Goal: Transaction & Acquisition: Purchase product/service

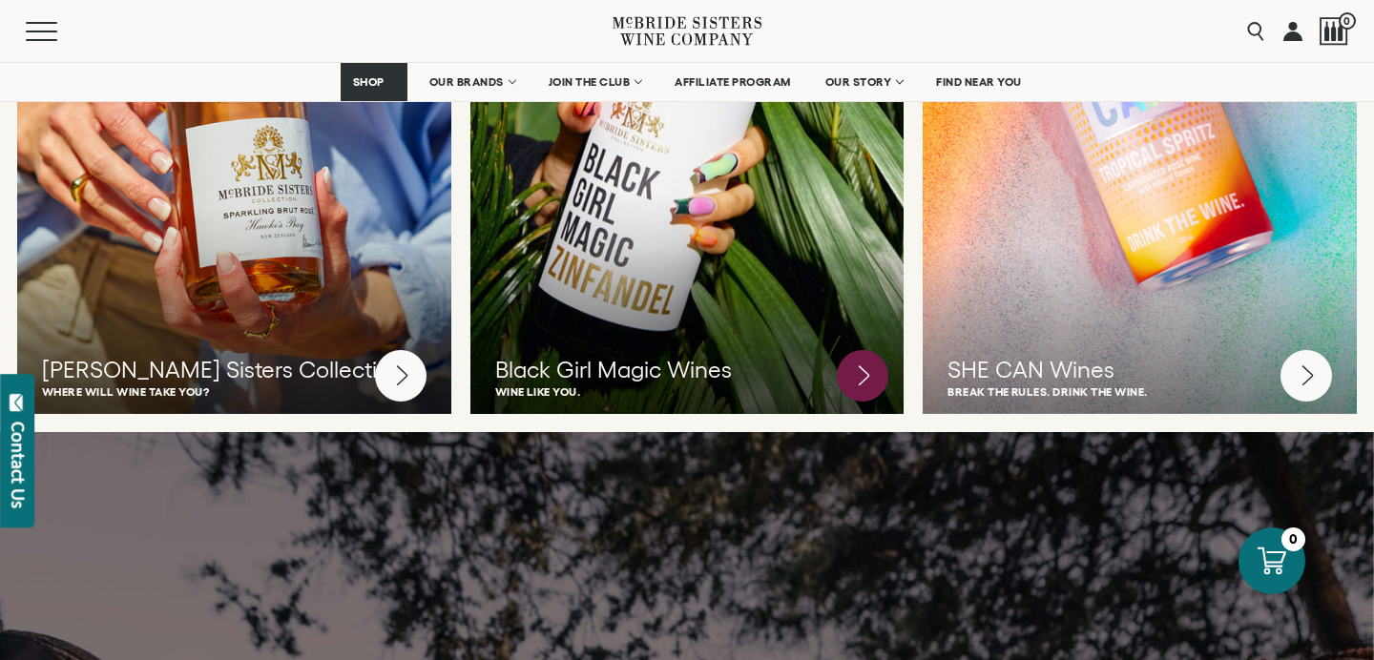
scroll to position [5228, 0]
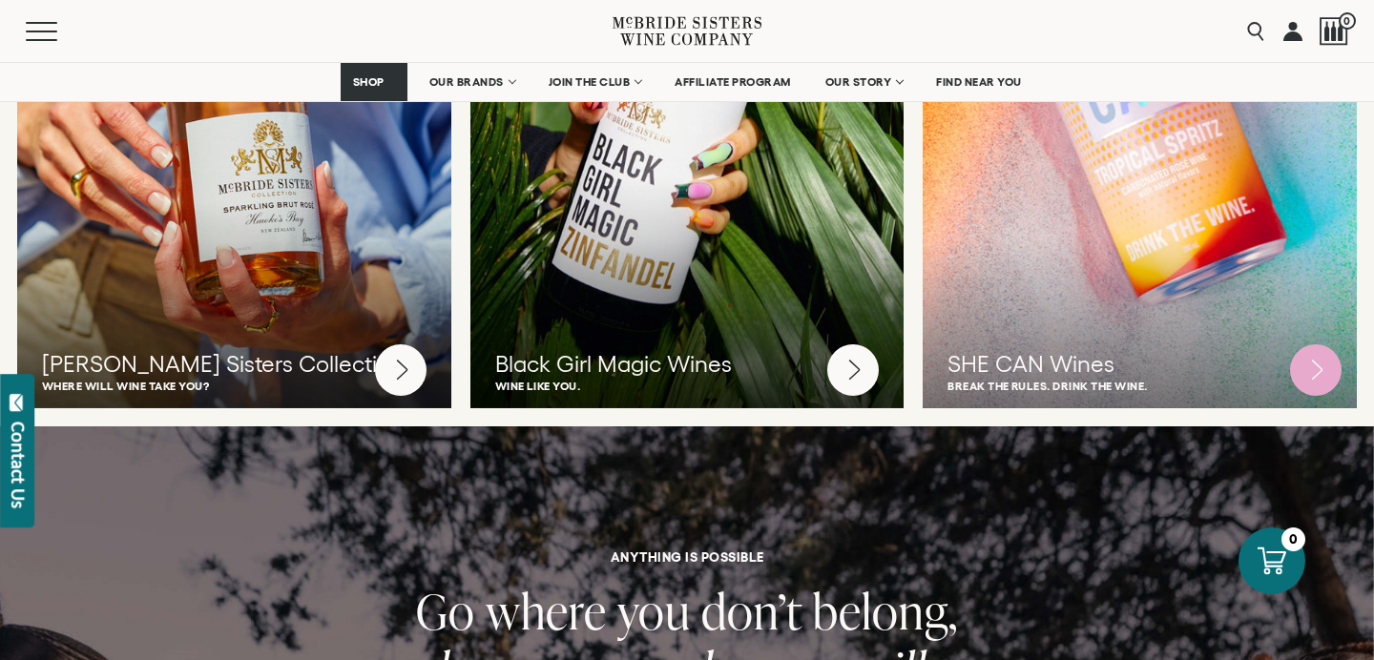
click at [1126, 274] on div "SHE CAN Wines Break the rules. Drink the wine." at bounding box center [1139, 106] width 434 height 631
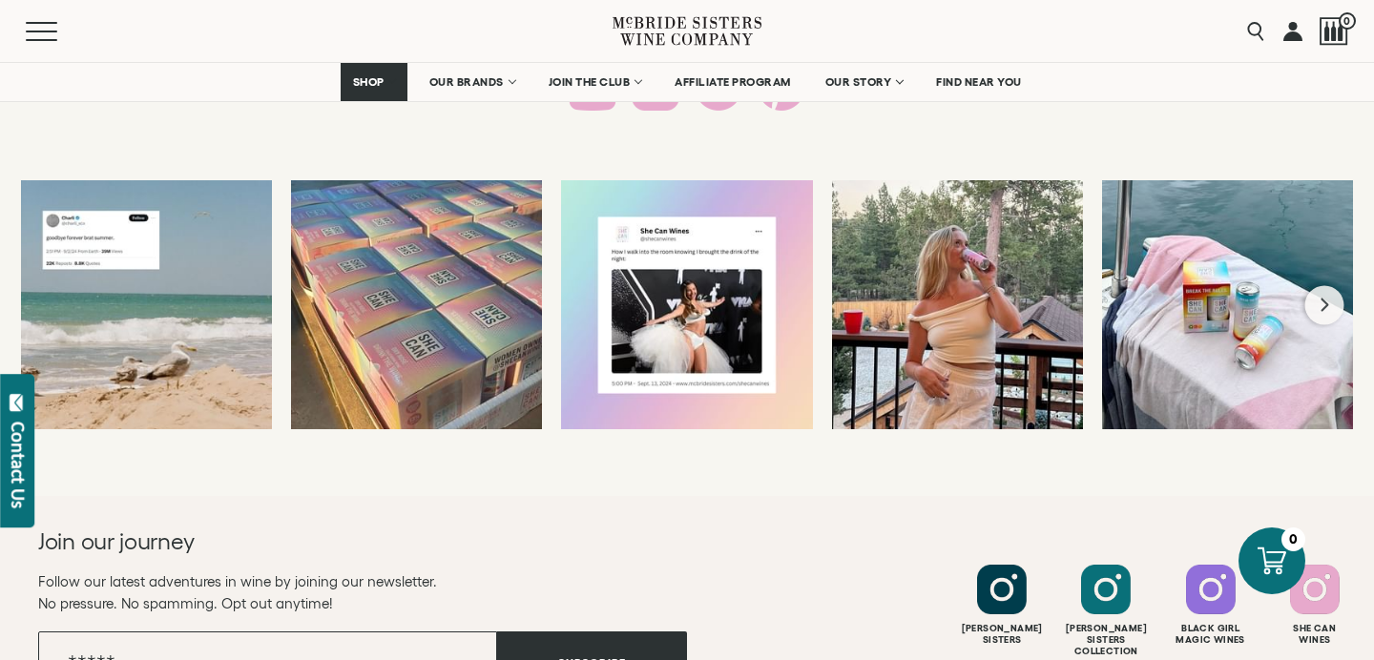
scroll to position [3709, 0]
click at [1317, 305] on button "Next slide" at bounding box center [1324, 305] width 39 height 39
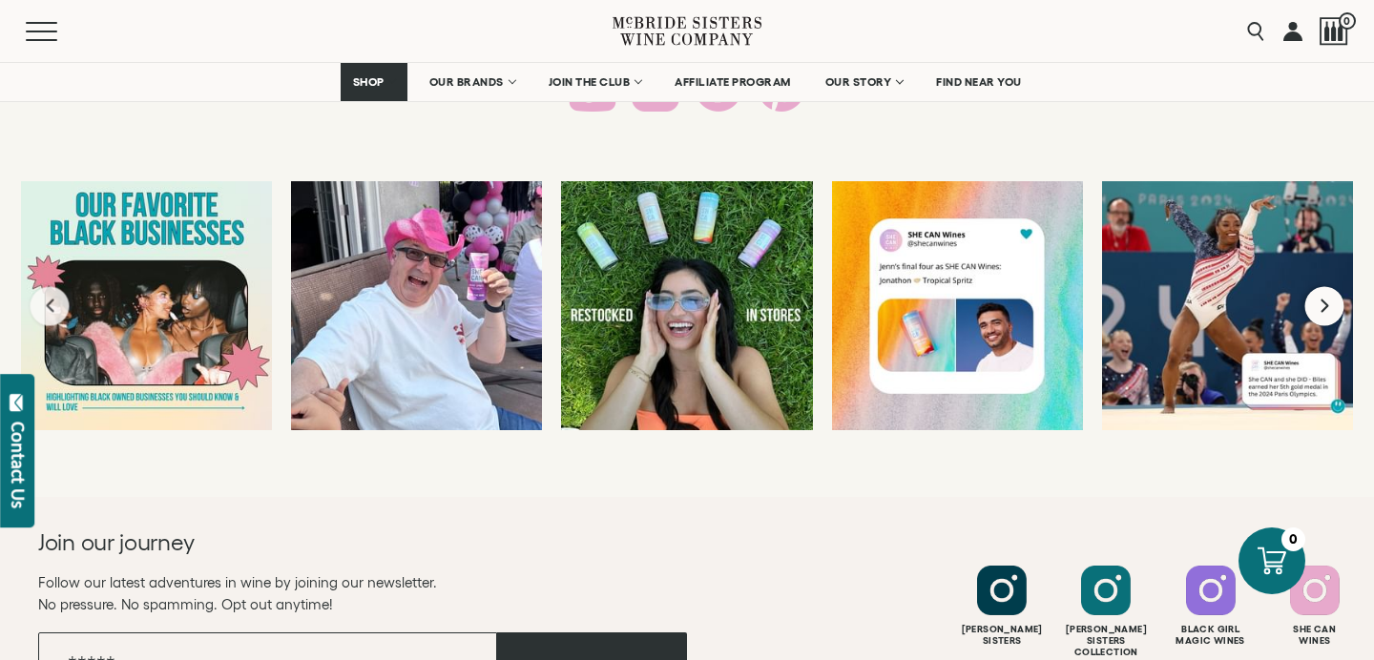
click at [1324, 303] on icon "Next slide" at bounding box center [1324, 306] width 8 height 13
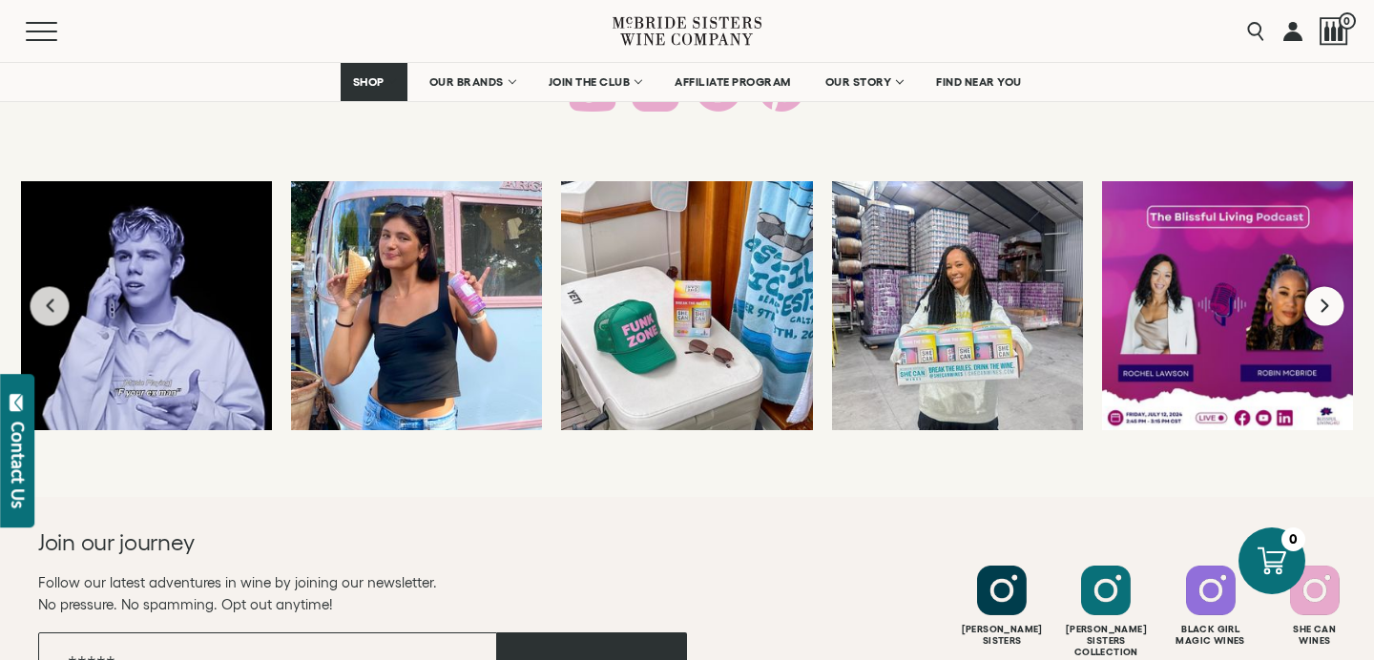
click at [1326, 301] on icon "Next slide" at bounding box center [1324, 306] width 11 height 15
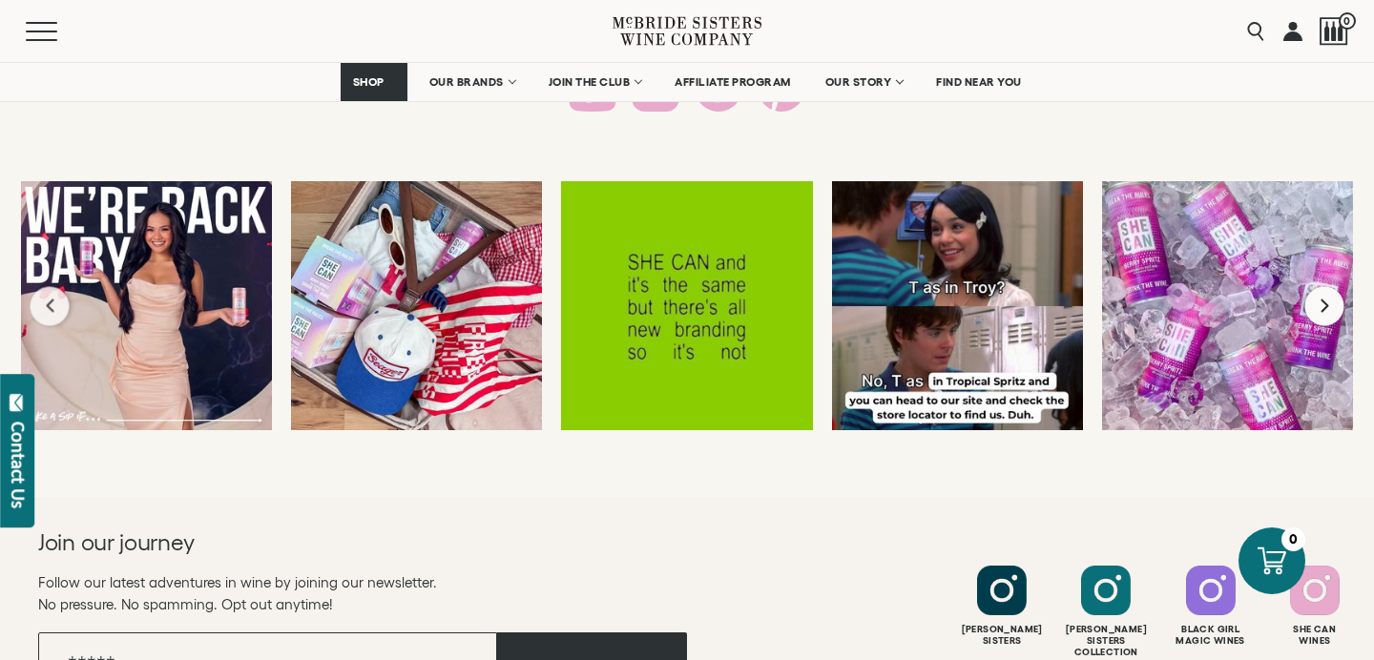
click at [1327, 300] on icon "Next slide" at bounding box center [1324, 306] width 11 height 15
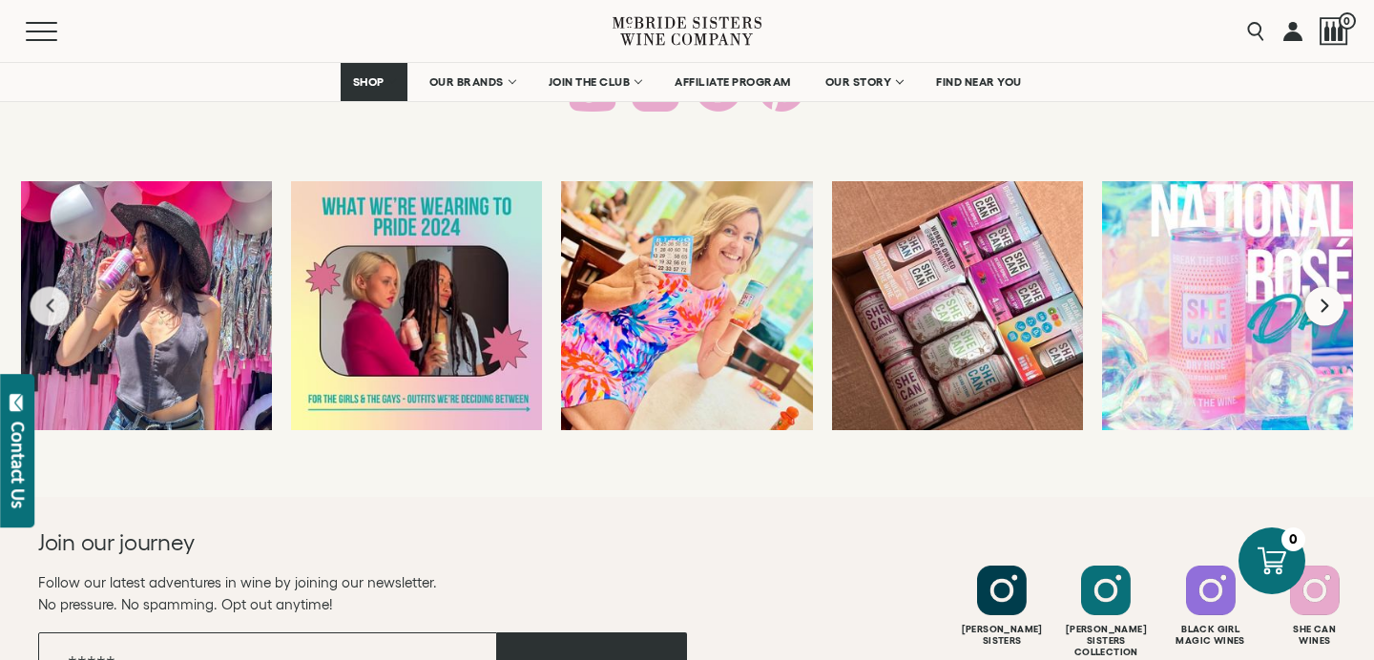
click at [1327, 300] on icon "Next slide" at bounding box center [1324, 306] width 11 height 15
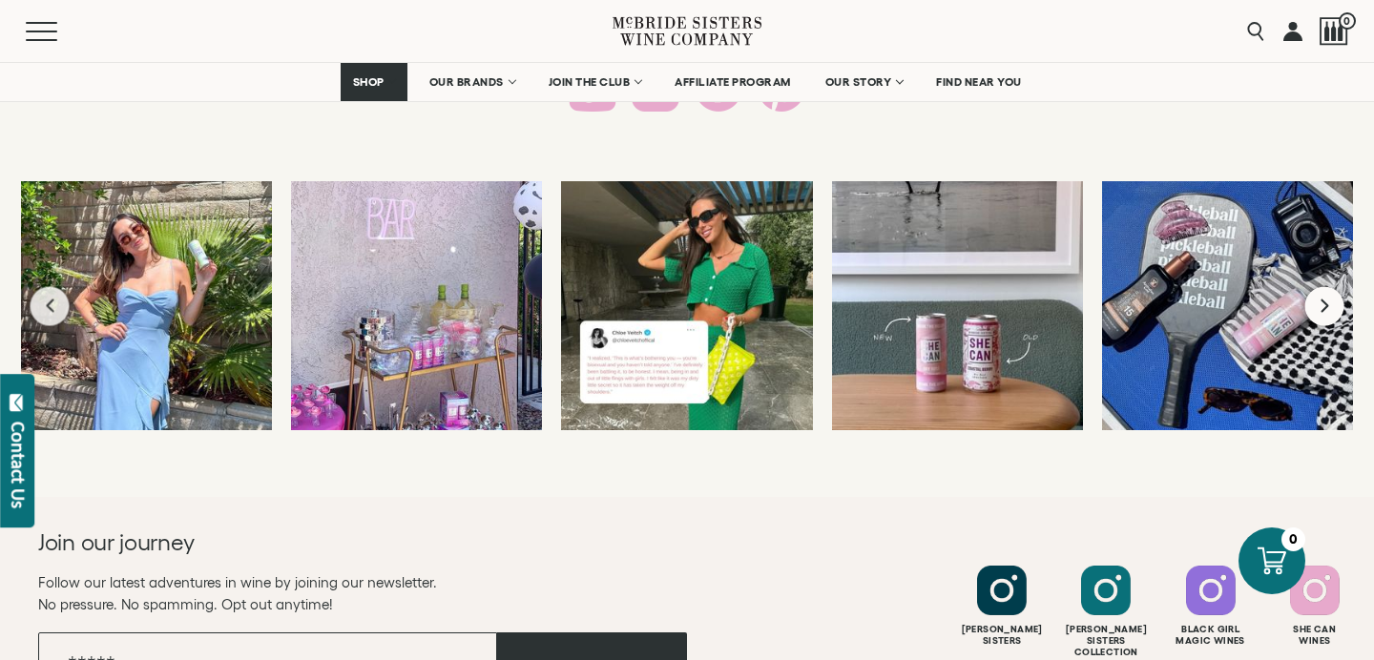
click at [1327, 300] on icon "Next slide" at bounding box center [1324, 306] width 11 height 15
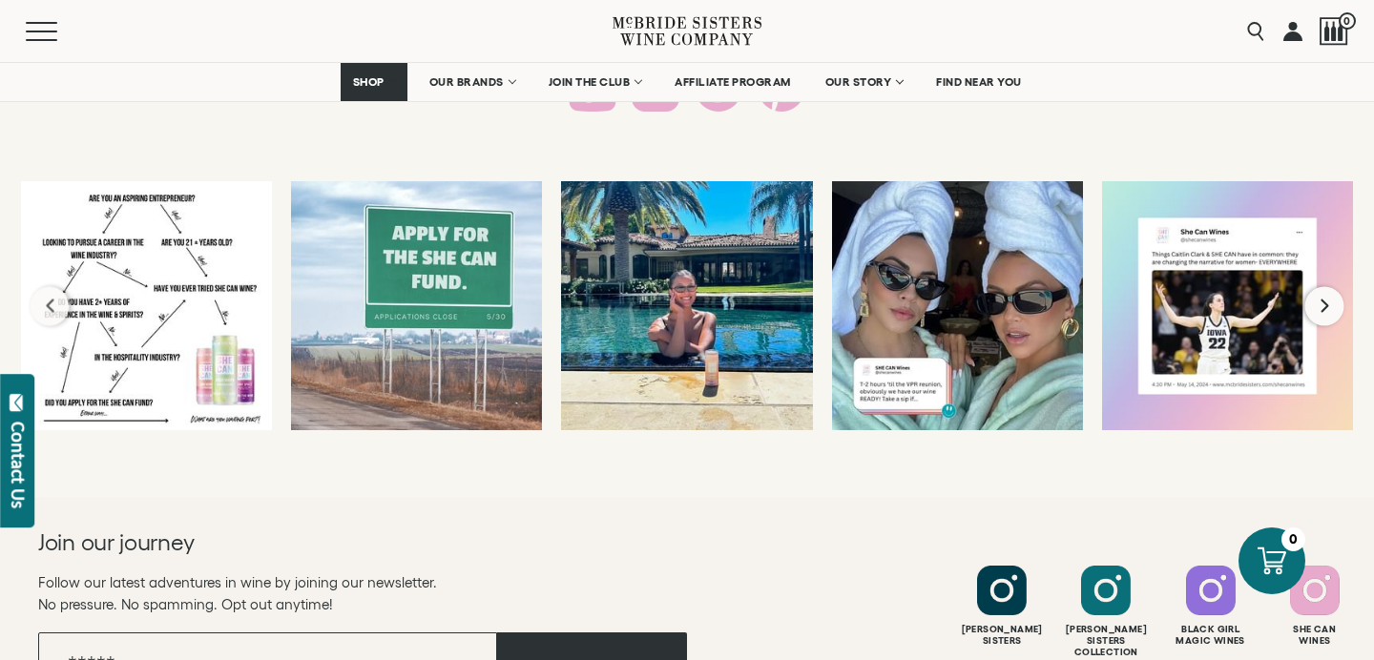
click at [1327, 300] on icon "Next slide" at bounding box center [1324, 306] width 11 height 15
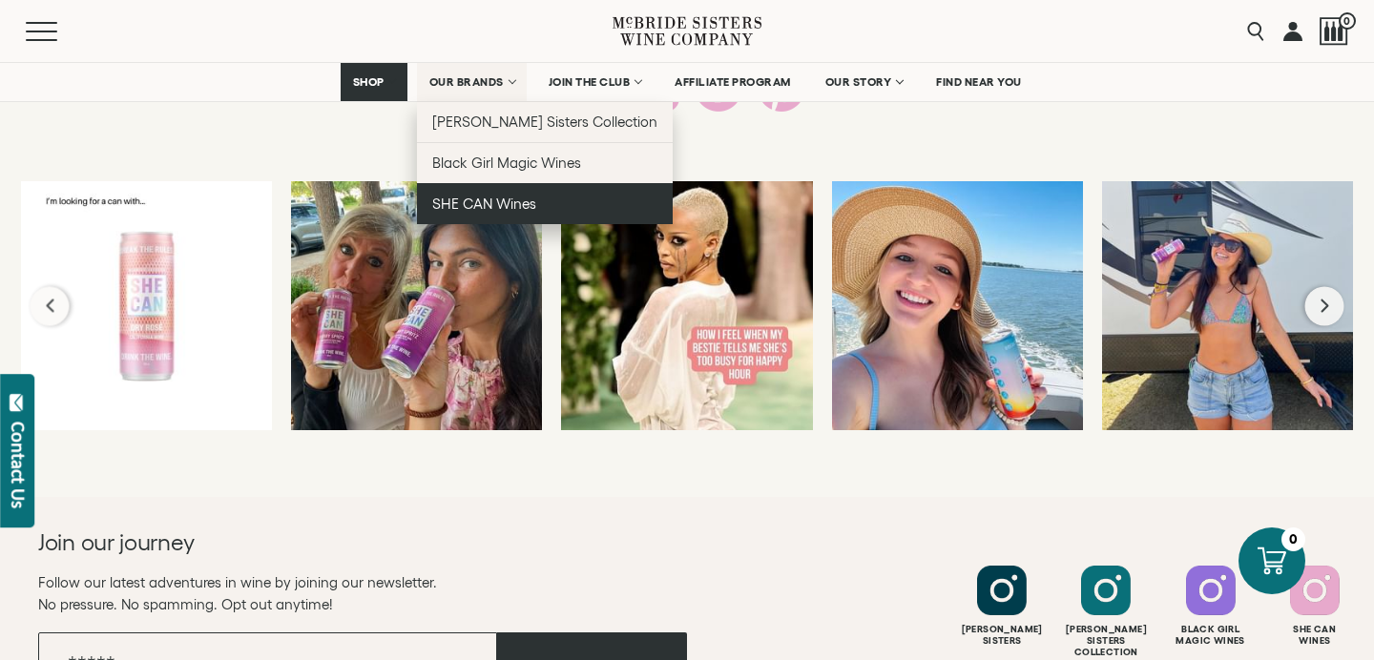
click at [497, 203] on span "SHE CAN Wines" at bounding box center [484, 204] width 104 height 16
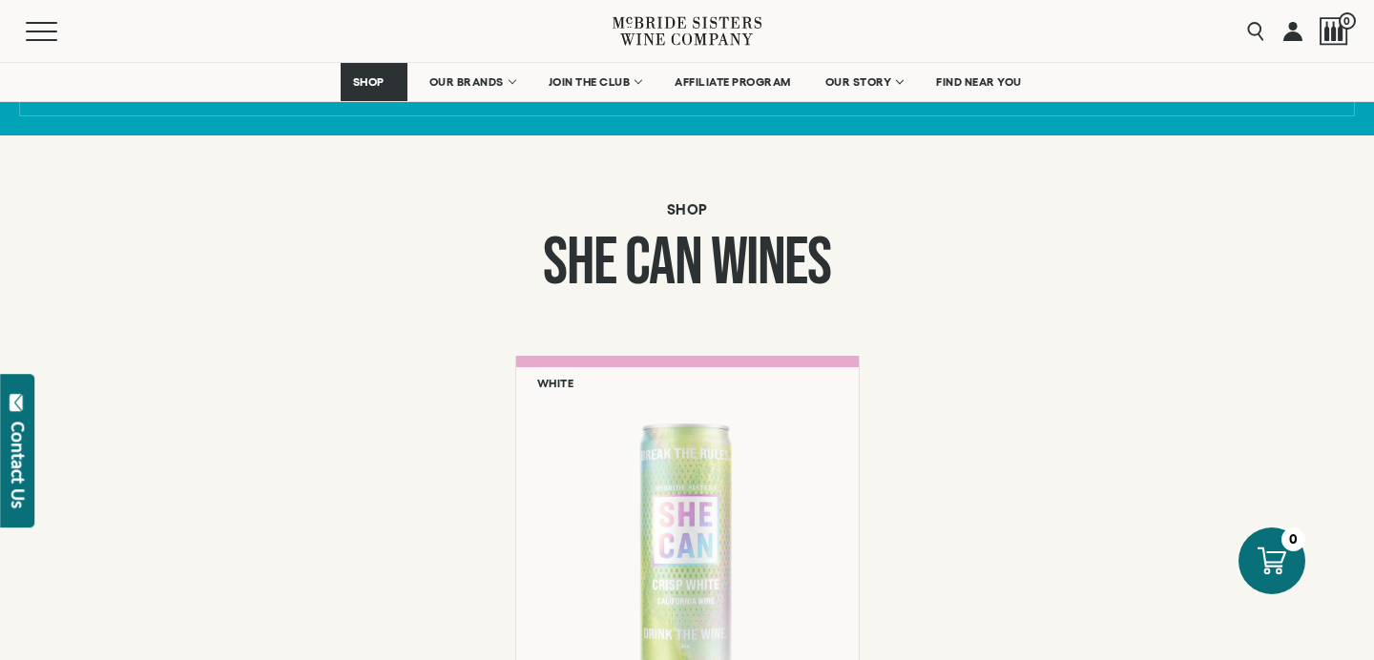
scroll to position [1258, 0]
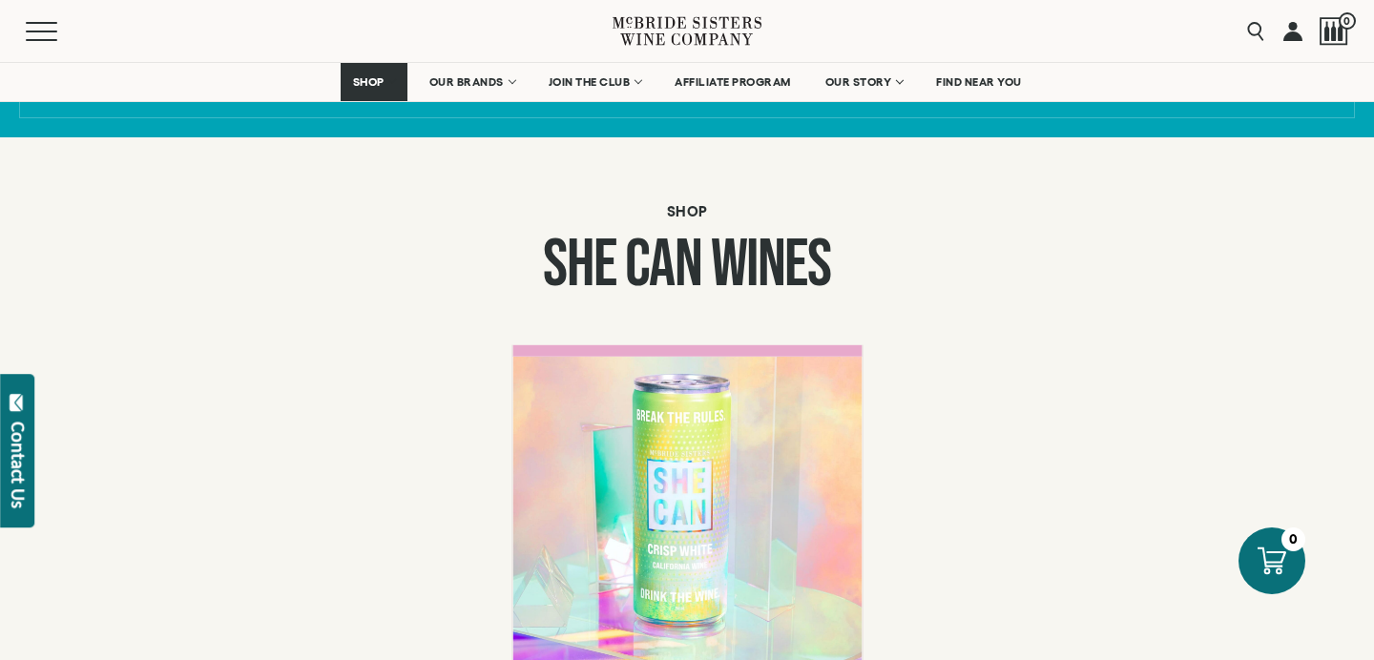
click at [580, 477] on div at bounding box center [686, 539] width 349 height 367
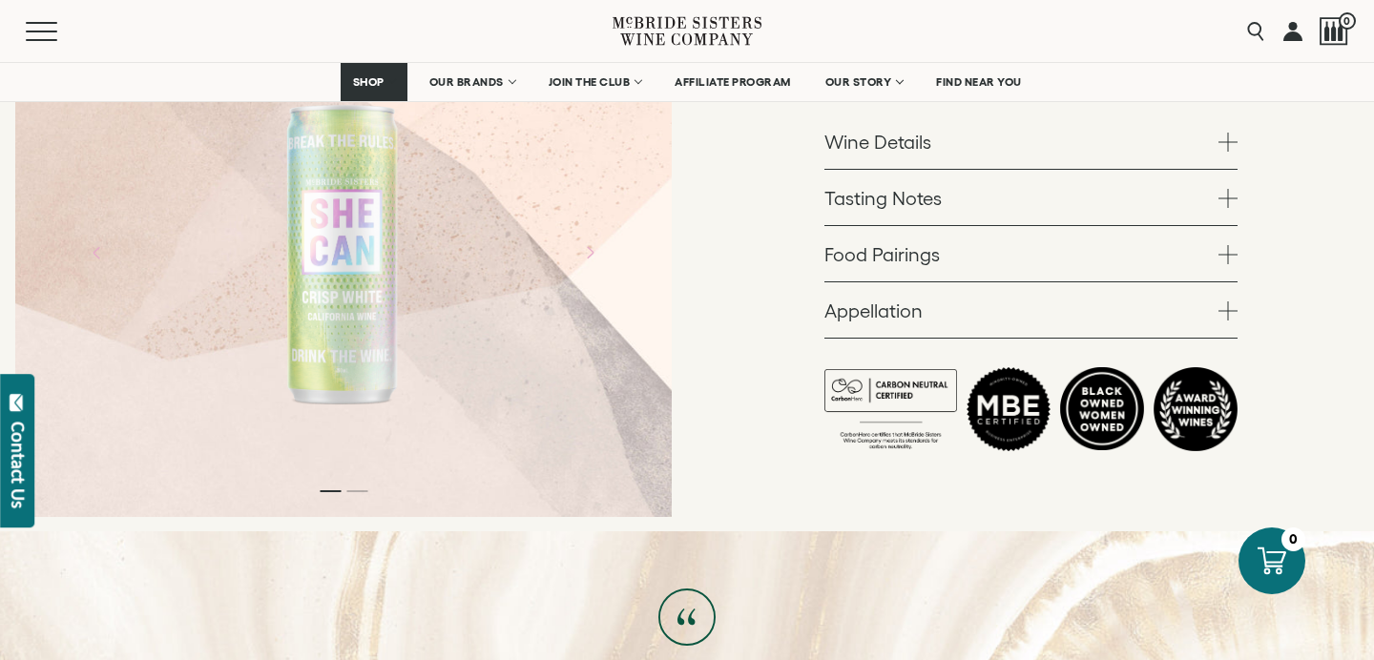
scroll to position [538, 0]
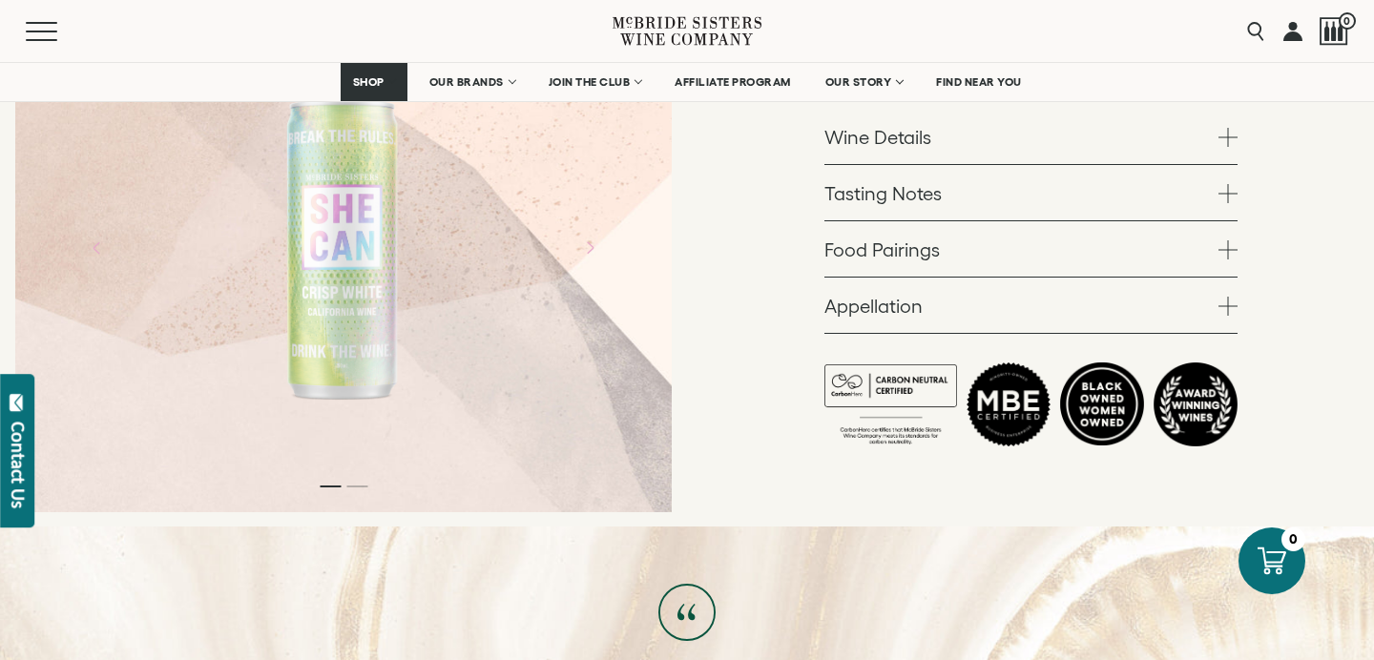
click at [1224, 139] on span at bounding box center [1227, 137] width 19 height 19
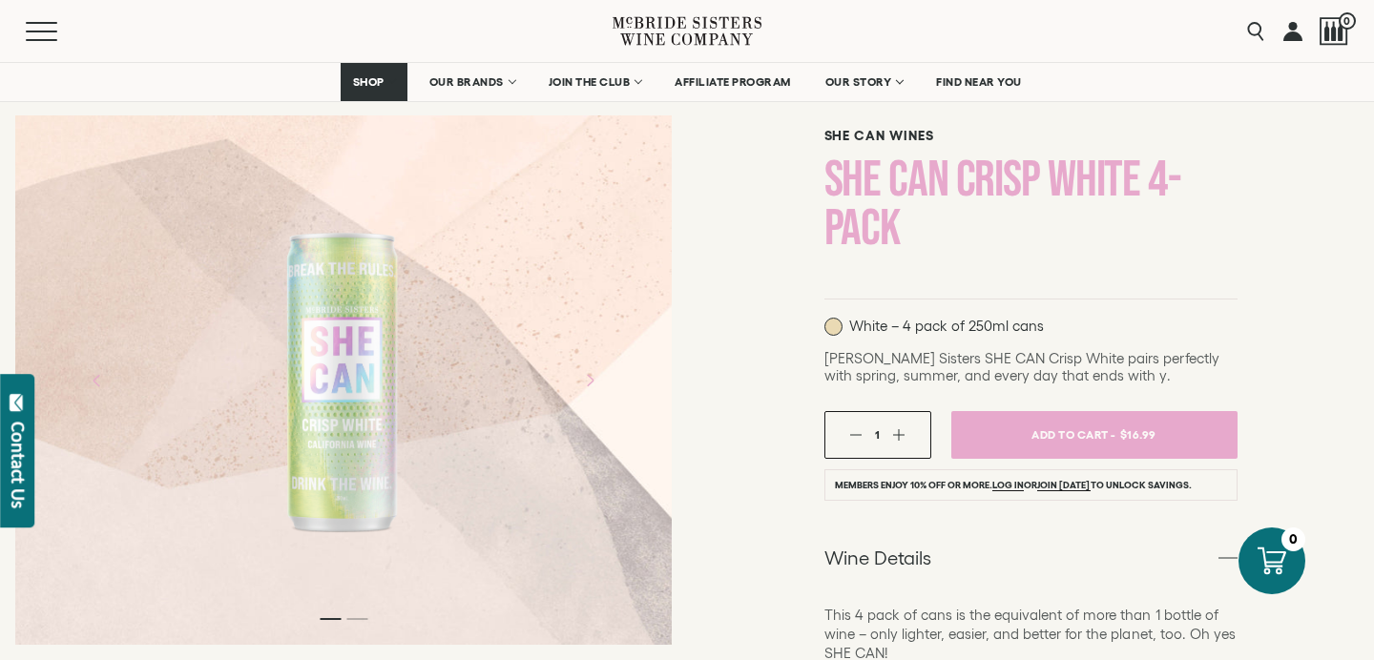
scroll to position [0, 0]
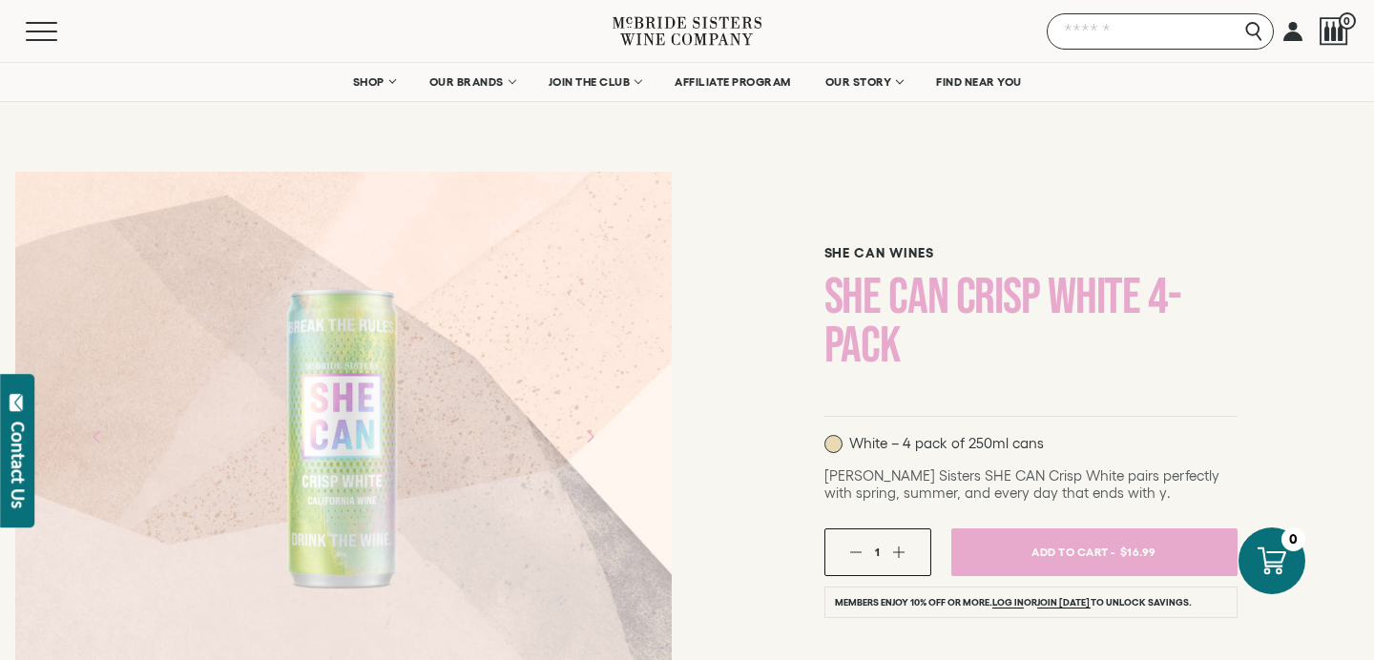
click at [1254, 35] on input "Search" at bounding box center [1159, 31] width 227 height 36
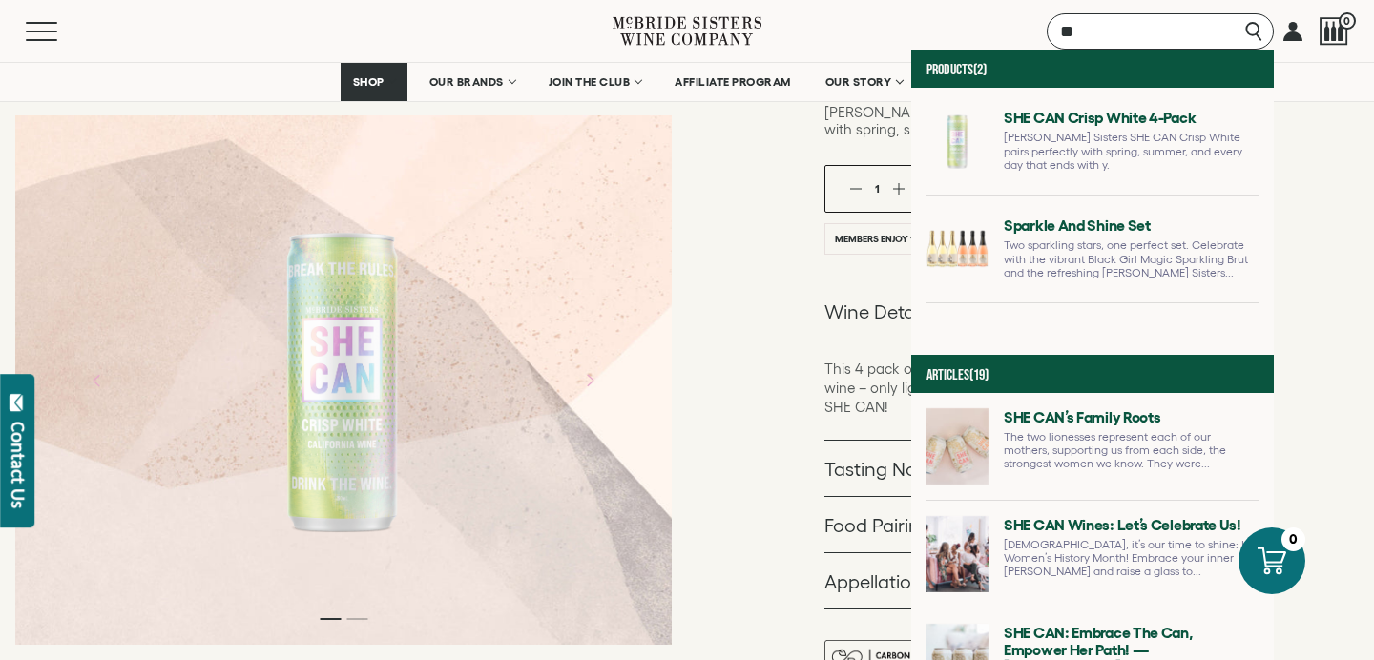
scroll to position [108, 0]
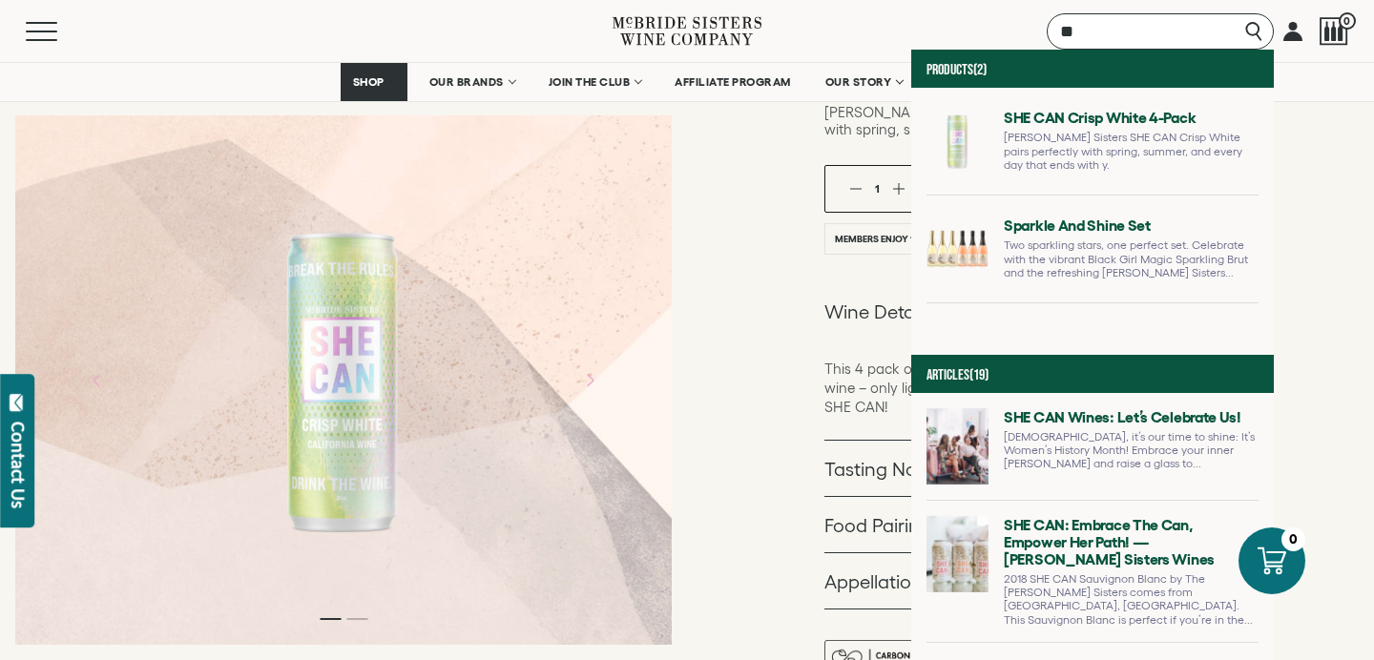
type input "**"
click at [971, 546] on link at bounding box center [1092, 579] width 332 height 127
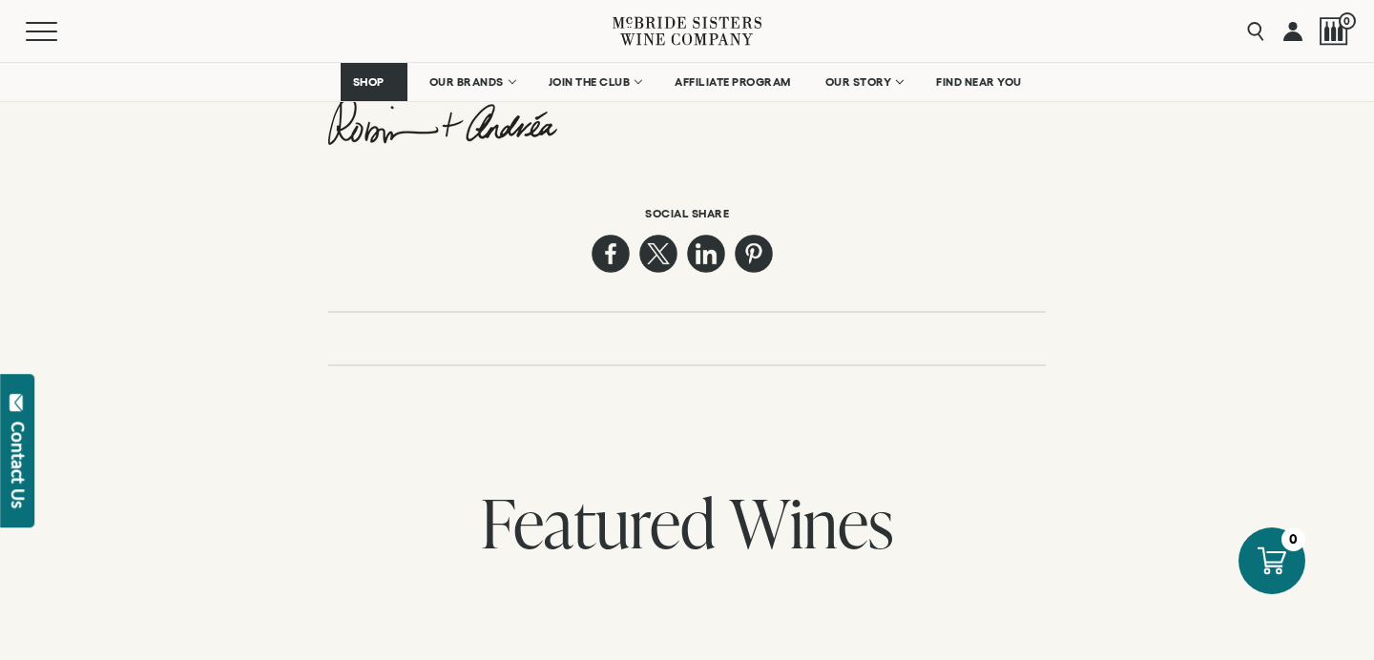
scroll to position [3467, 0]
